Goal: Understand process/instructions: Learn how to perform a task or action

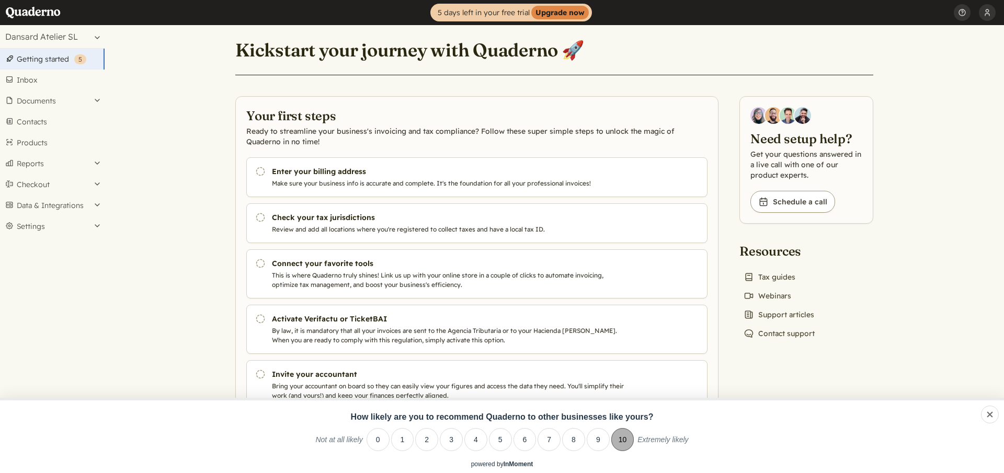
click at [615, 436] on li "10" at bounding box center [622, 439] width 23 height 23
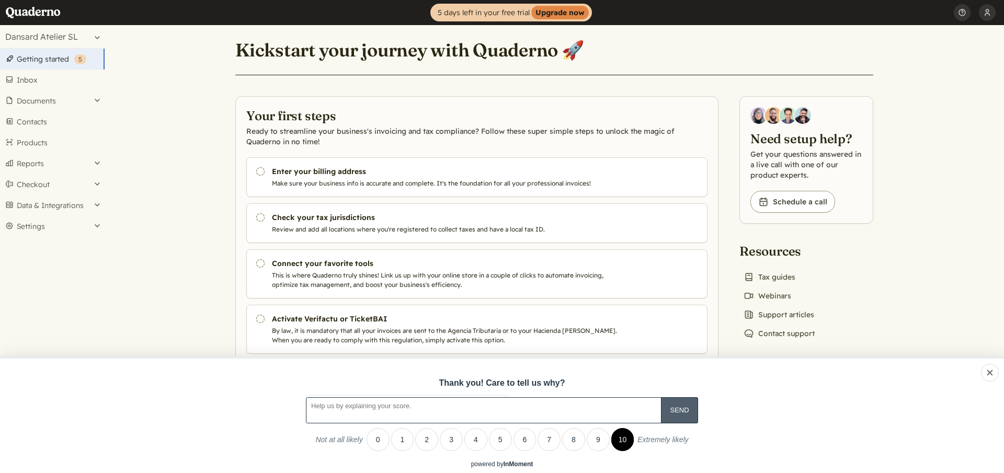
click at [679, 411] on input "A feedback form has popped up." at bounding box center [679, 411] width 37 height 26
type input "Sure!"
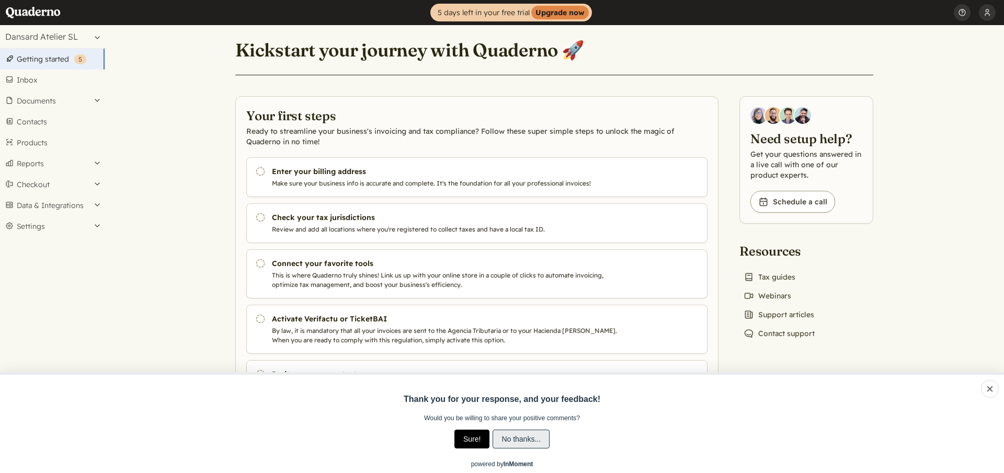
click at [503, 443] on input "No thanks..." at bounding box center [521, 439] width 57 height 19
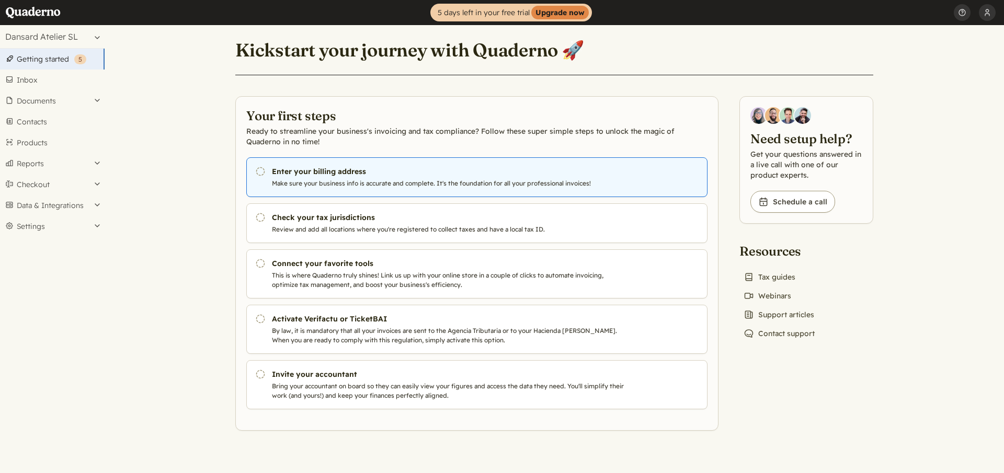
click at [362, 174] on h3 "Enter your billing address" at bounding box center [450, 171] width 357 height 10
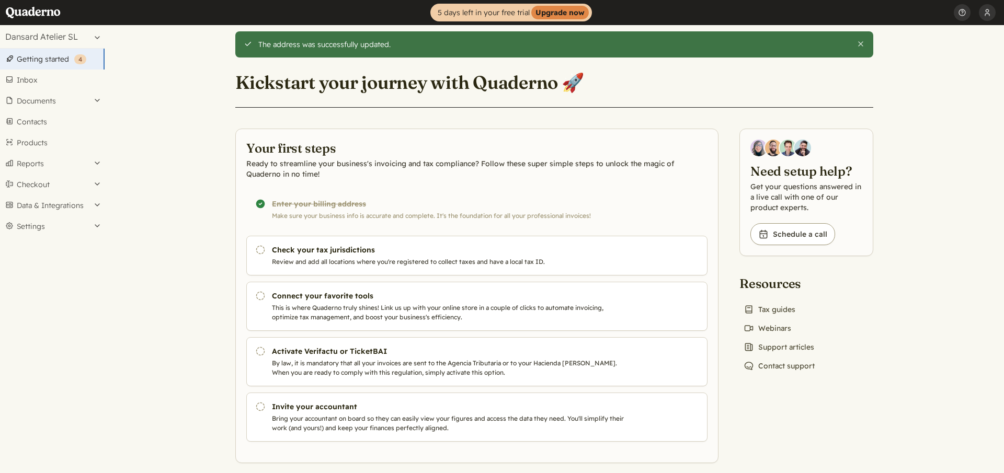
scroll to position [11, 0]
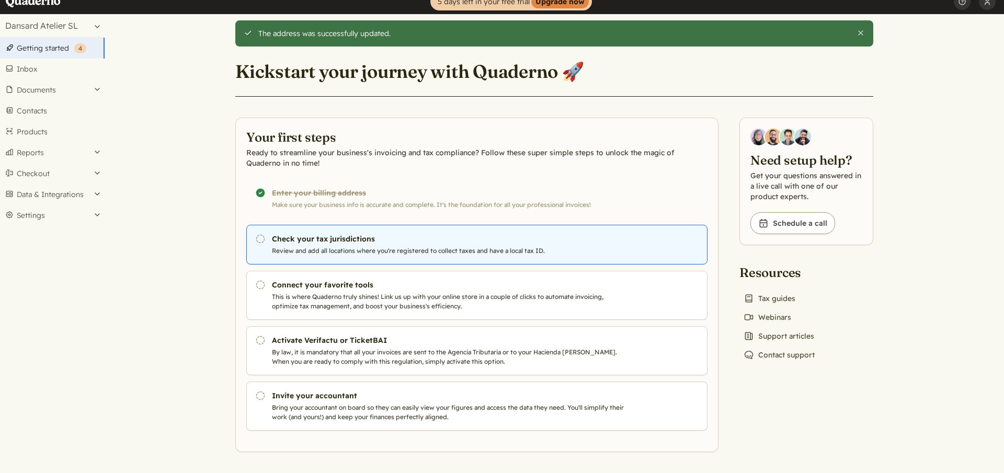
click at [440, 229] on link "Pending Check your tax jurisdictions Review and add all locations where you're …" at bounding box center [476, 245] width 461 height 40
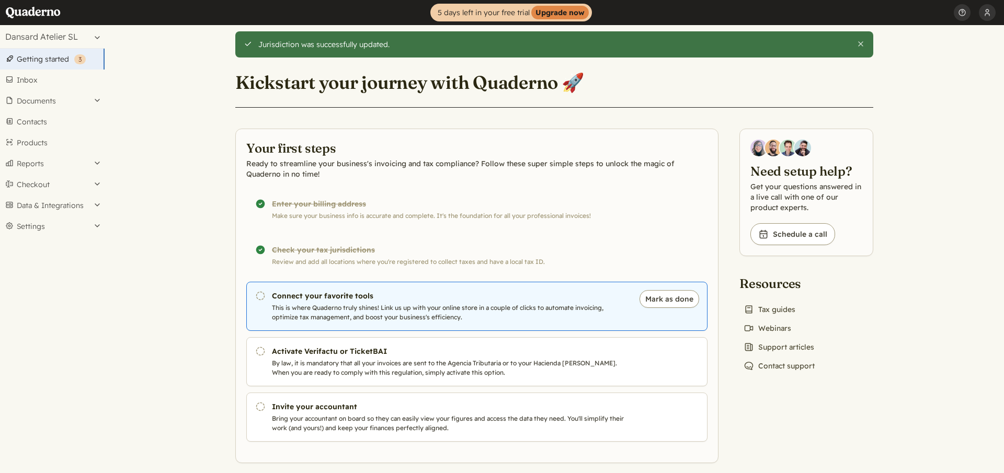
click at [310, 301] on link "Pending Connect your favorite tools This is where Quaderno truly shines! Link u…" at bounding box center [476, 306] width 461 height 49
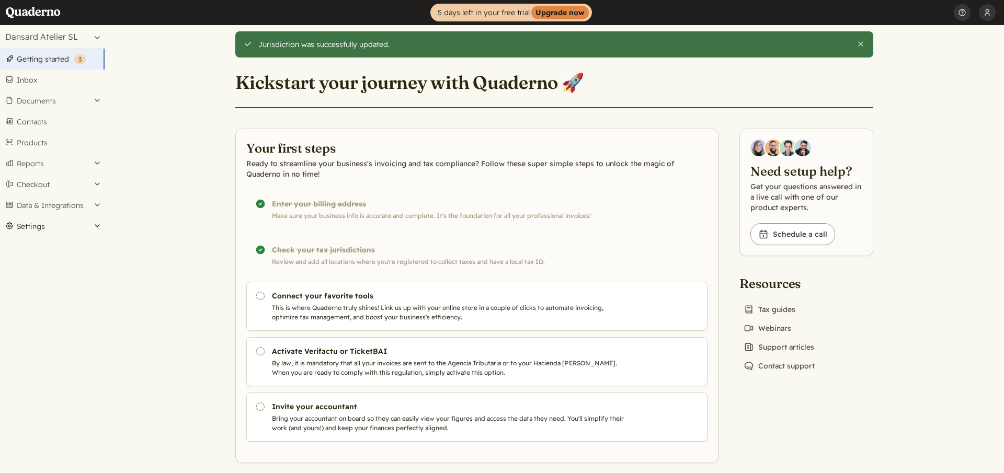
click at [36, 218] on button "Settings" at bounding box center [52, 226] width 105 height 21
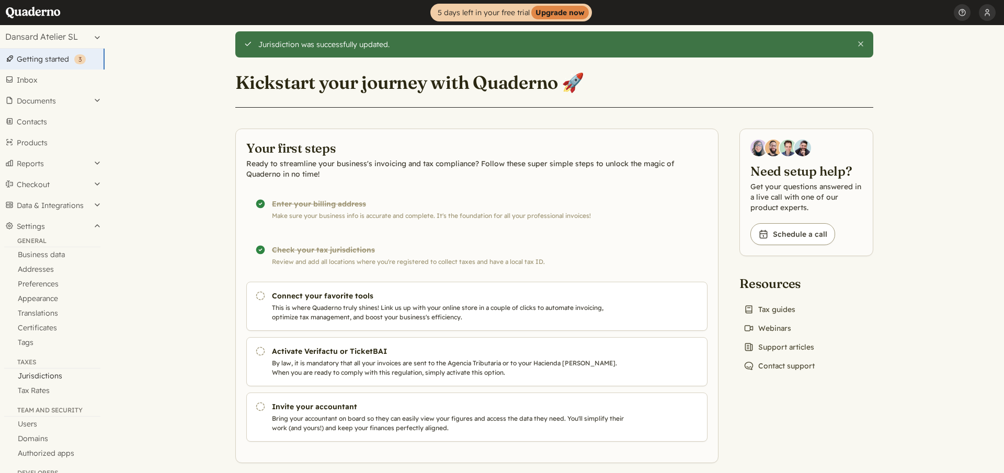
click at [29, 377] on link "Jurisdictions" at bounding box center [52, 376] width 105 height 15
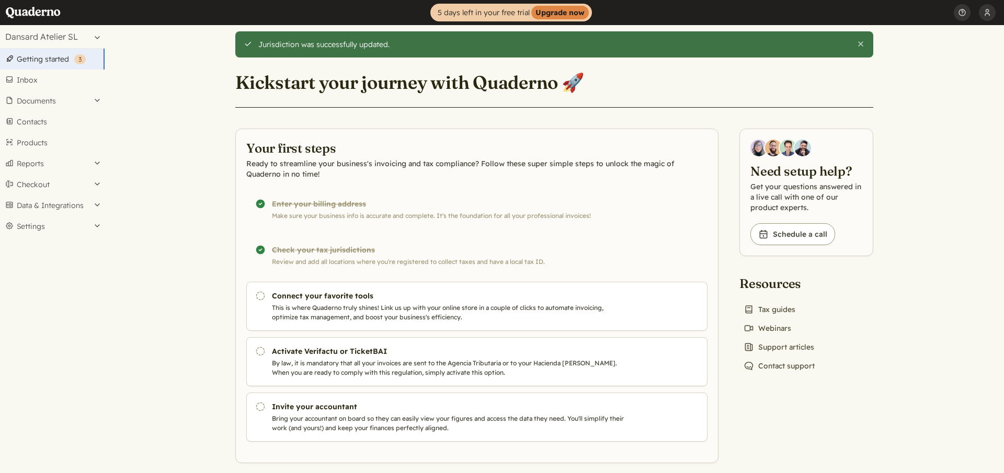
scroll to position [11, 0]
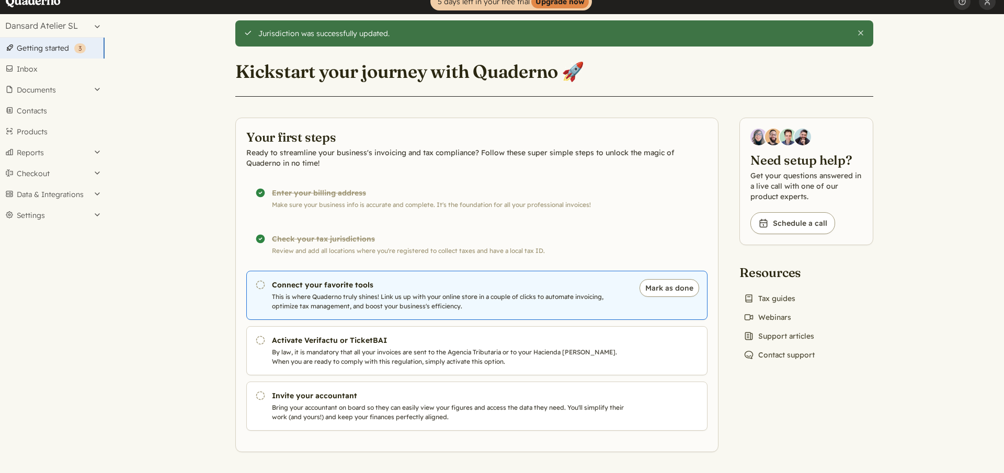
click at [327, 292] on p "This is where Quaderno truly shines! Link us up with your online store in a cou…" at bounding box center [450, 301] width 357 height 19
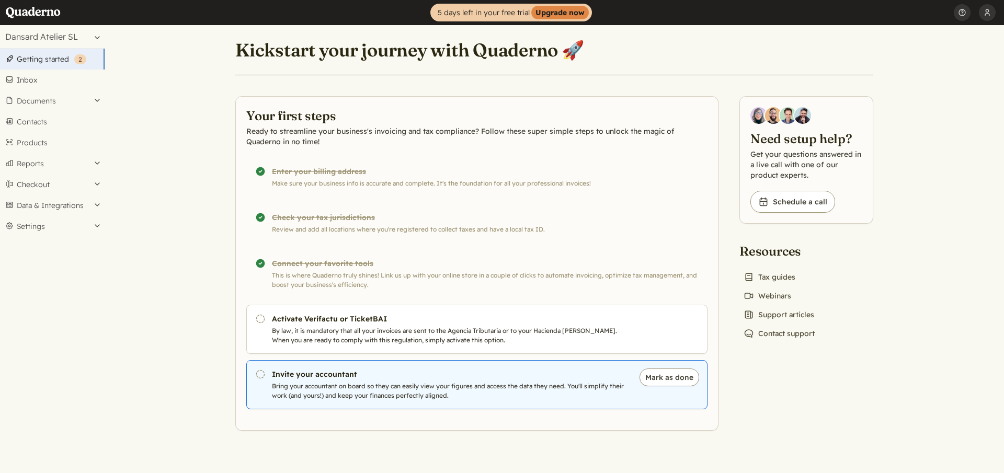
click at [435, 384] on p "Bring your accountant on board so they can easily view your figures and access …" at bounding box center [450, 391] width 357 height 19
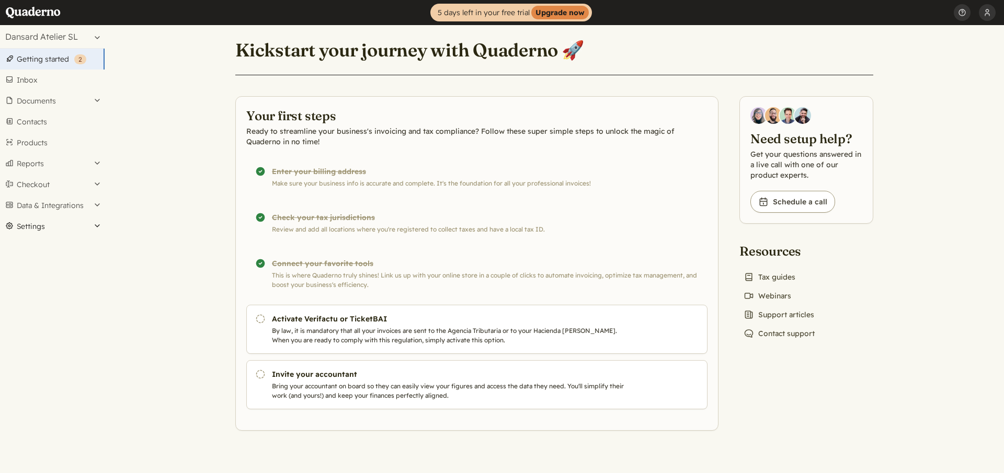
click at [32, 235] on button "Settings" at bounding box center [52, 226] width 105 height 21
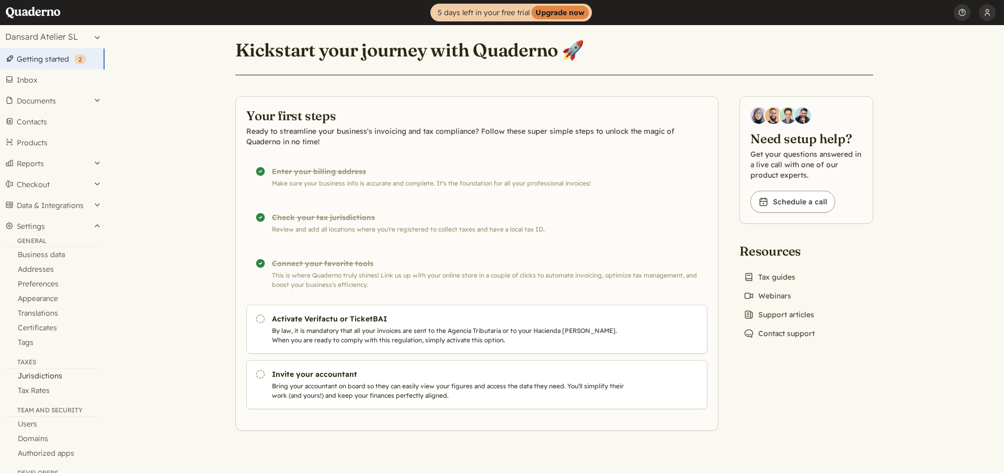
click at [34, 378] on link "Jurisdictions" at bounding box center [52, 376] width 105 height 15
